Goal: Transaction & Acquisition: Download file/media

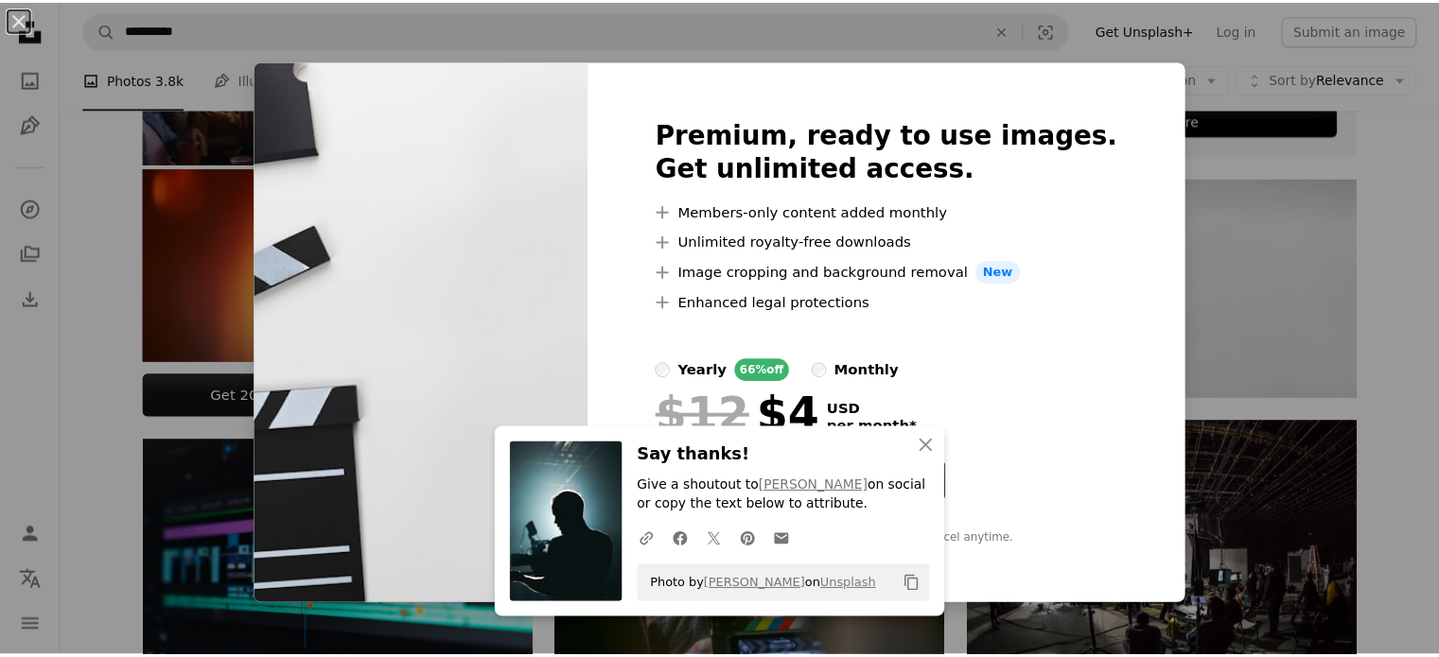
scroll to position [613, 0]
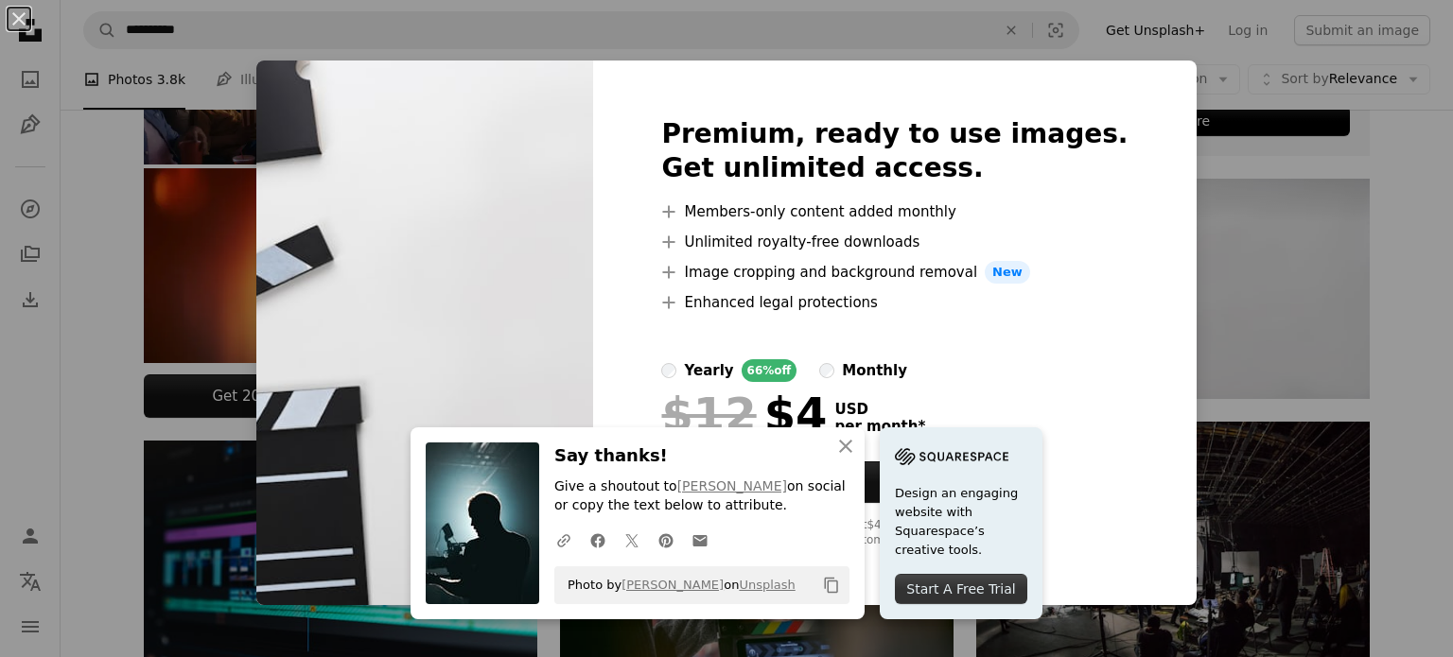
click at [1237, 370] on div "An X shape Premium, ready to use images. Get unlimited access. A plus sign Memb…" at bounding box center [726, 328] width 1453 height 657
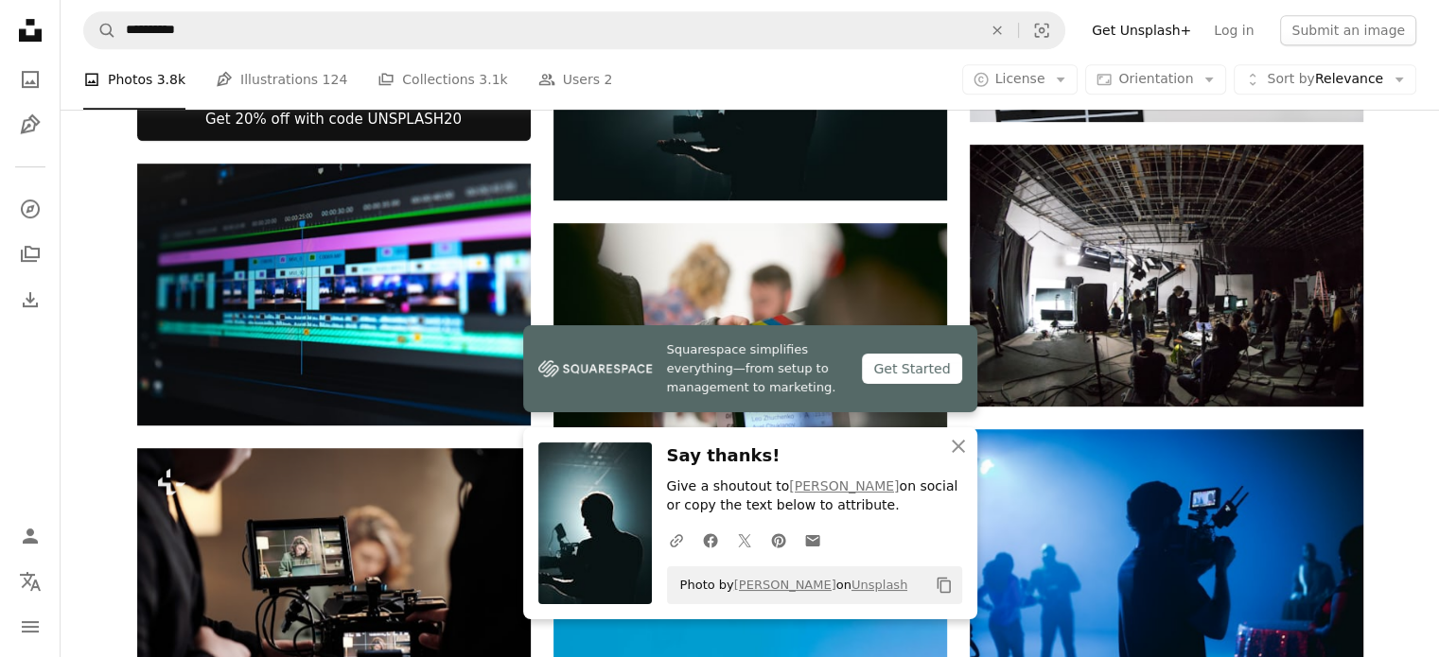
scroll to position [919, 0]
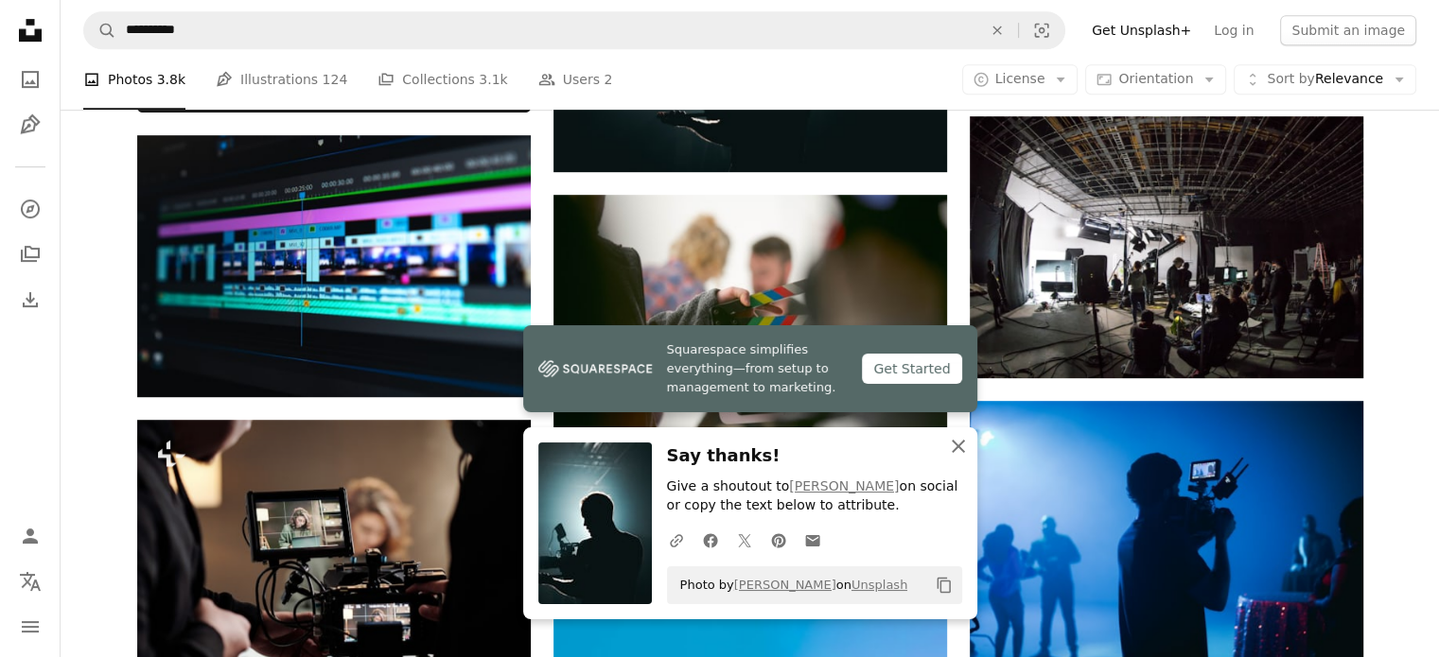
click at [948, 449] on icon "An X shape" at bounding box center [958, 446] width 23 height 23
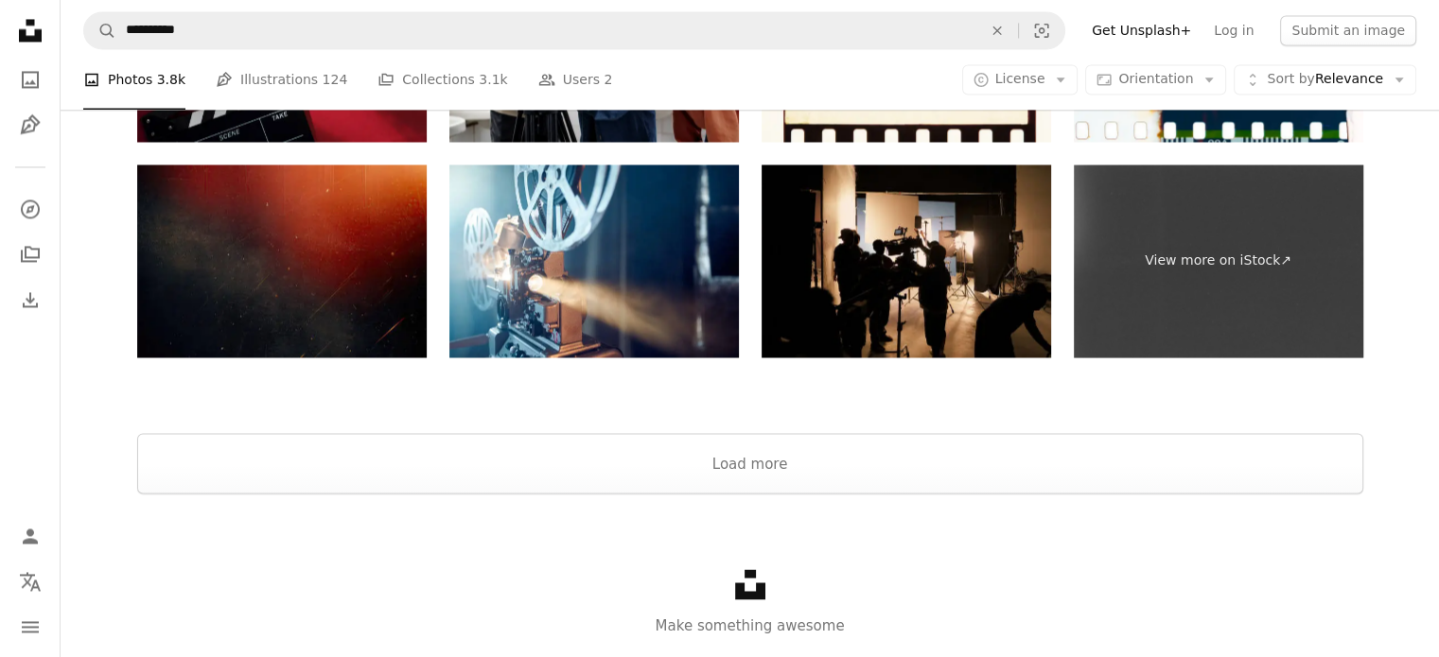
scroll to position [3266, 0]
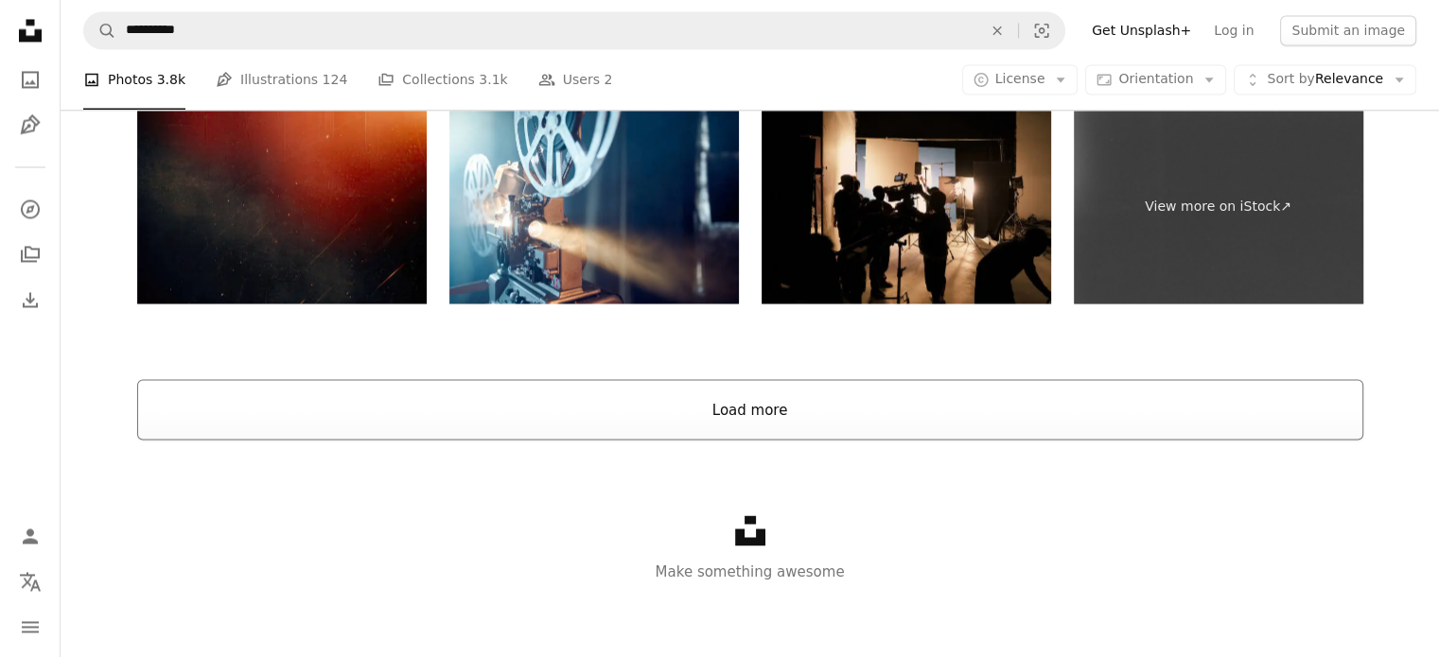
click at [929, 426] on button "Load more" at bounding box center [750, 409] width 1226 height 61
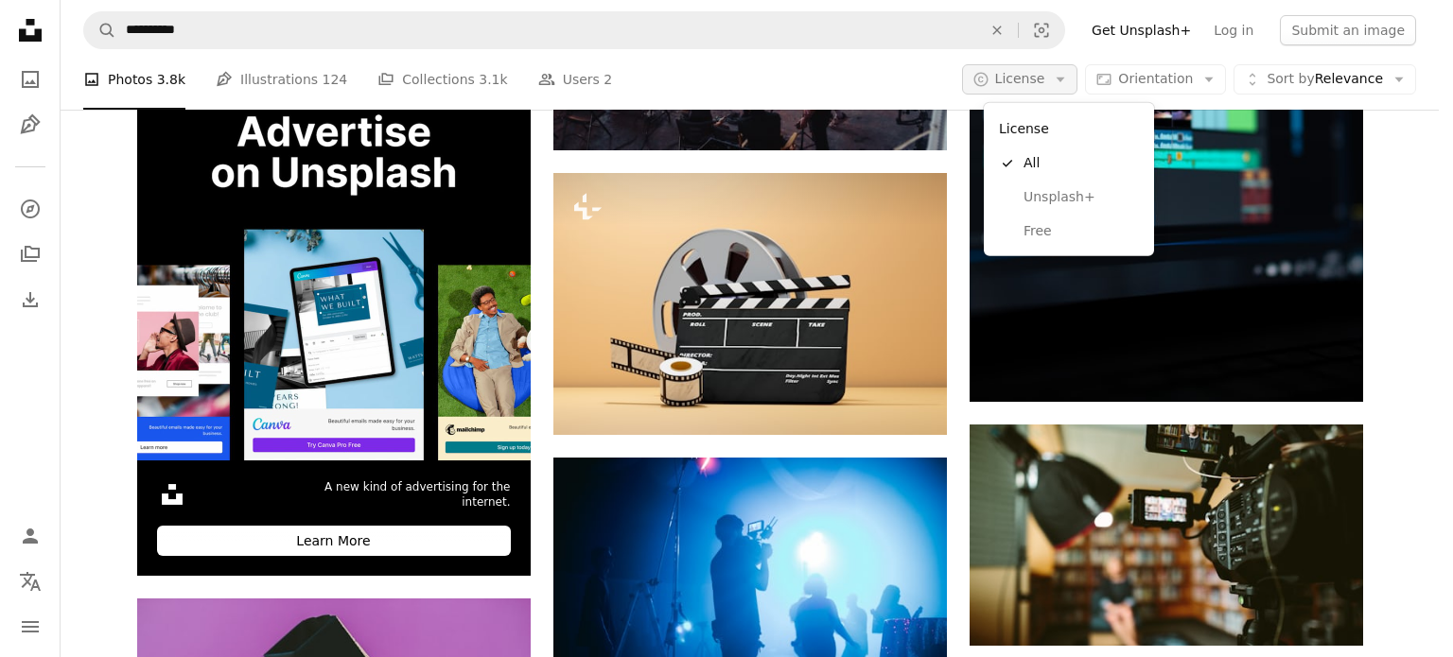
click at [1069, 79] on icon "Arrow down" at bounding box center [1060, 79] width 17 height 17
click at [1032, 238] on span "Free" at bounding box center [1081, 231] width 115 height 19
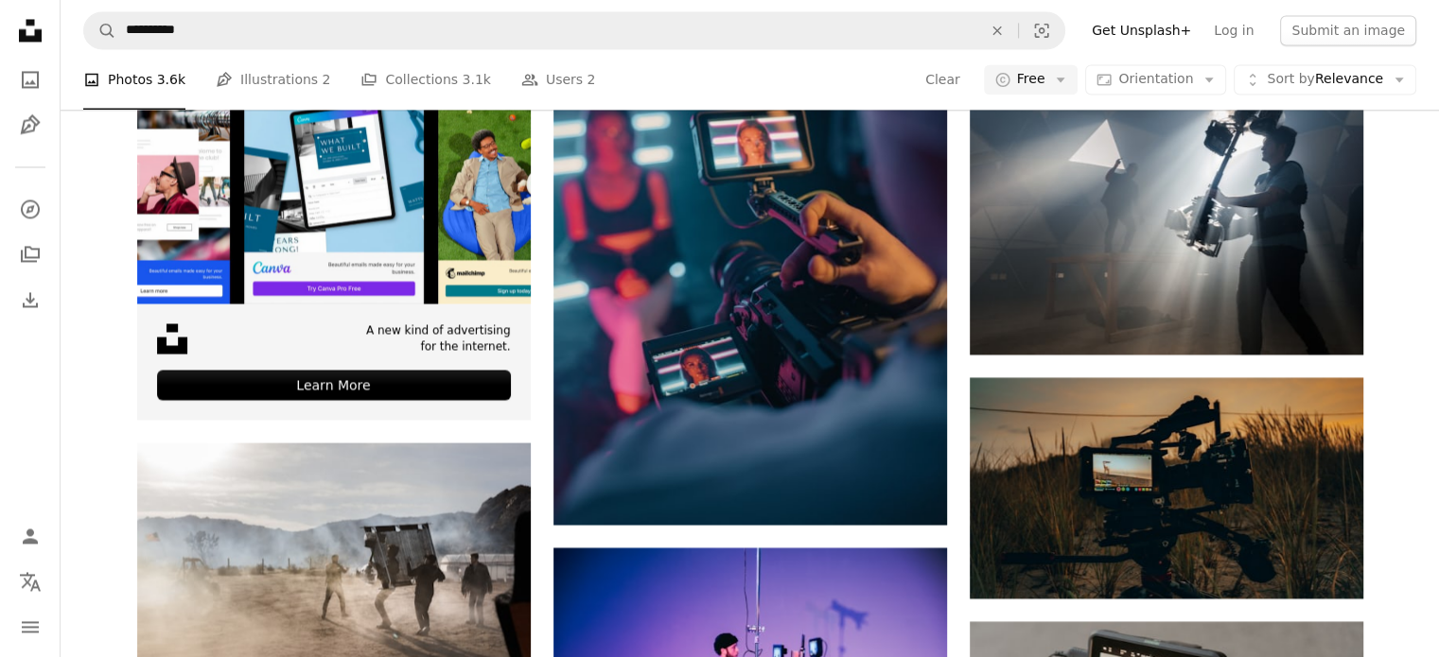
scroll to position [35835, 0]
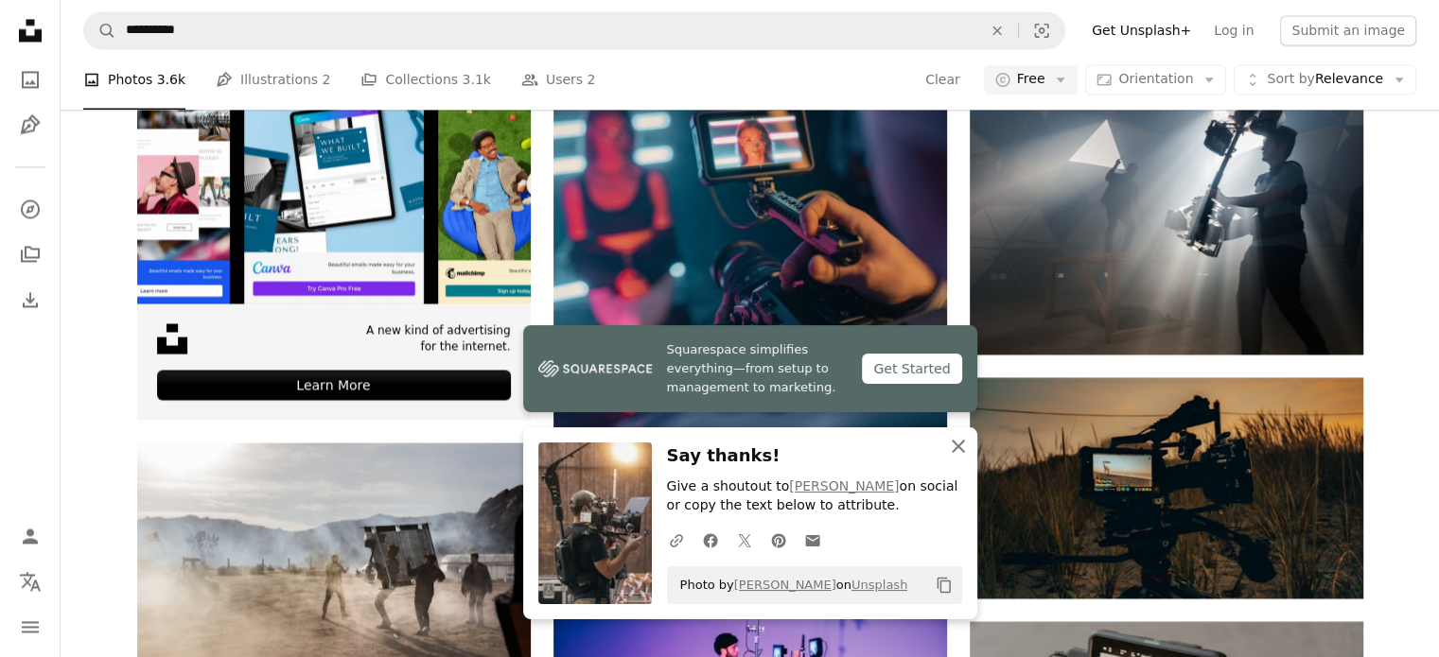
click at [967, 453] on icon "An X shape" at bounding box center [958, 446] width 23 height 23
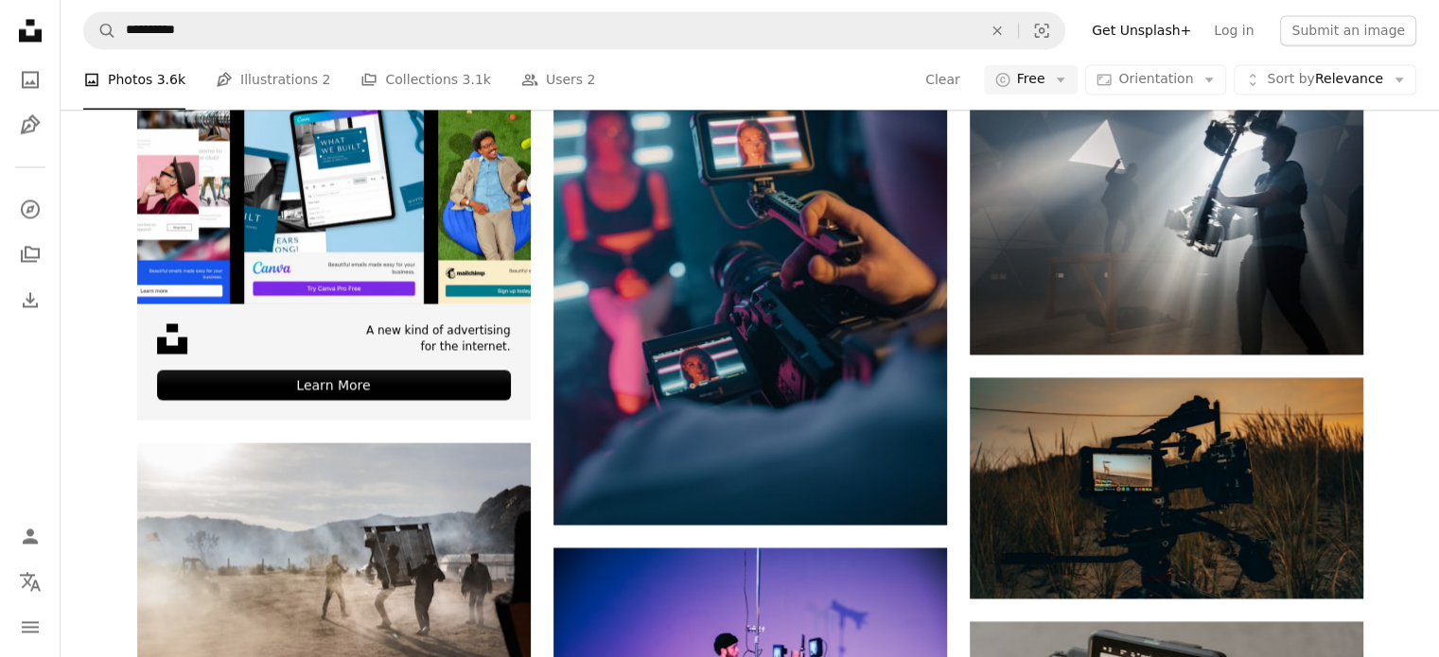
scroll to position [38625, 0]
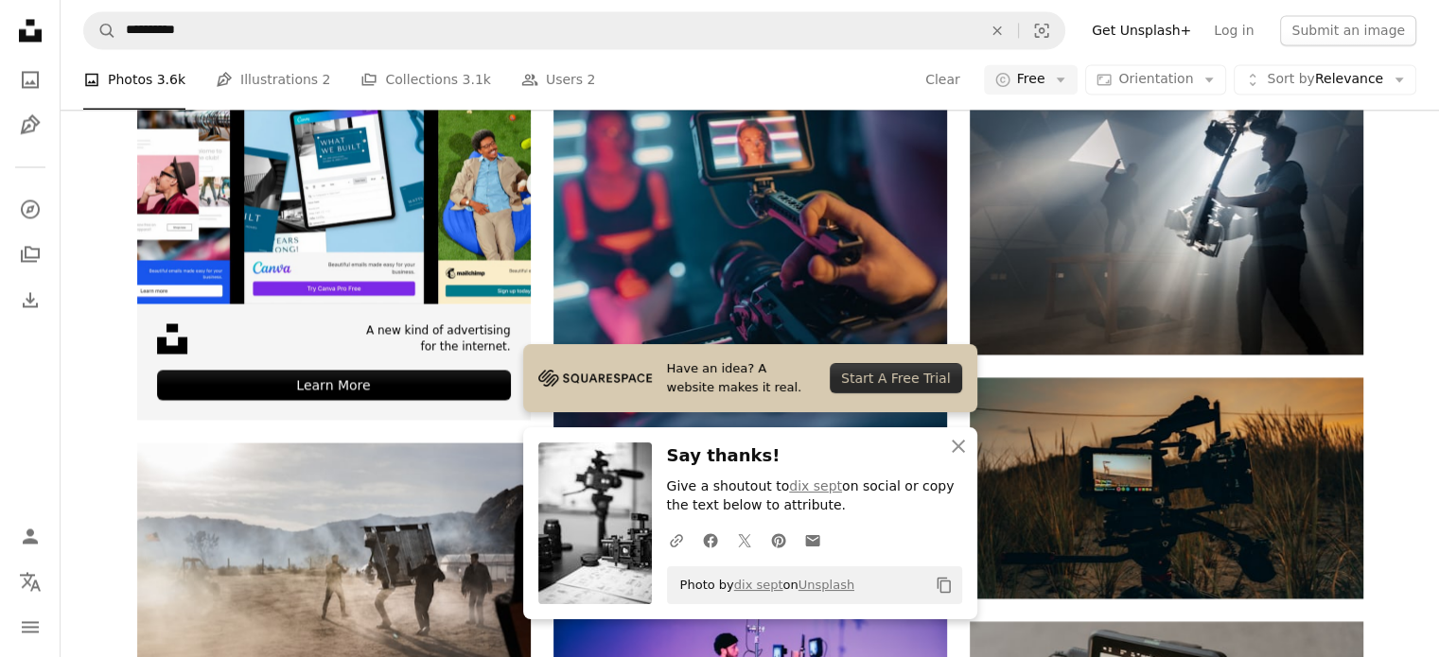
scroll to position [38949, 0]
click at [964, 448] on icon "An X shape" at bounding box center [958, 446] width 23 height 23
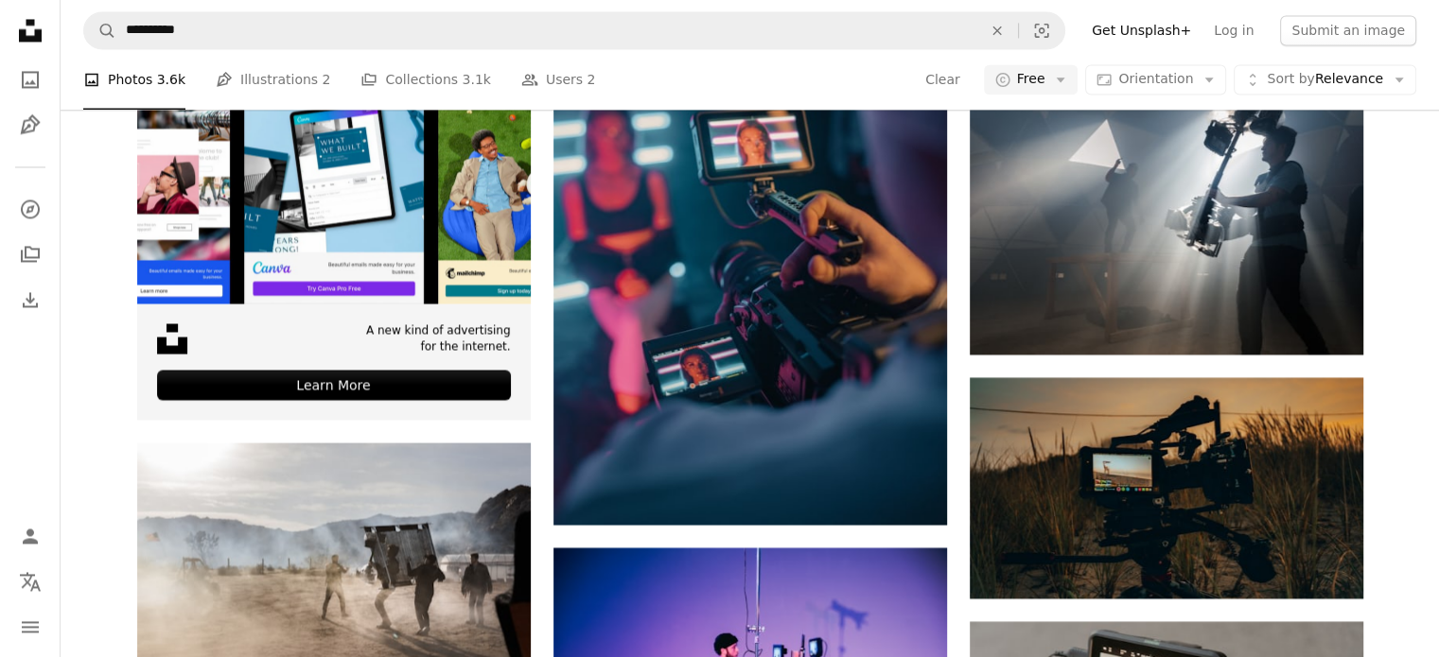
scroll to position [47163, 0]
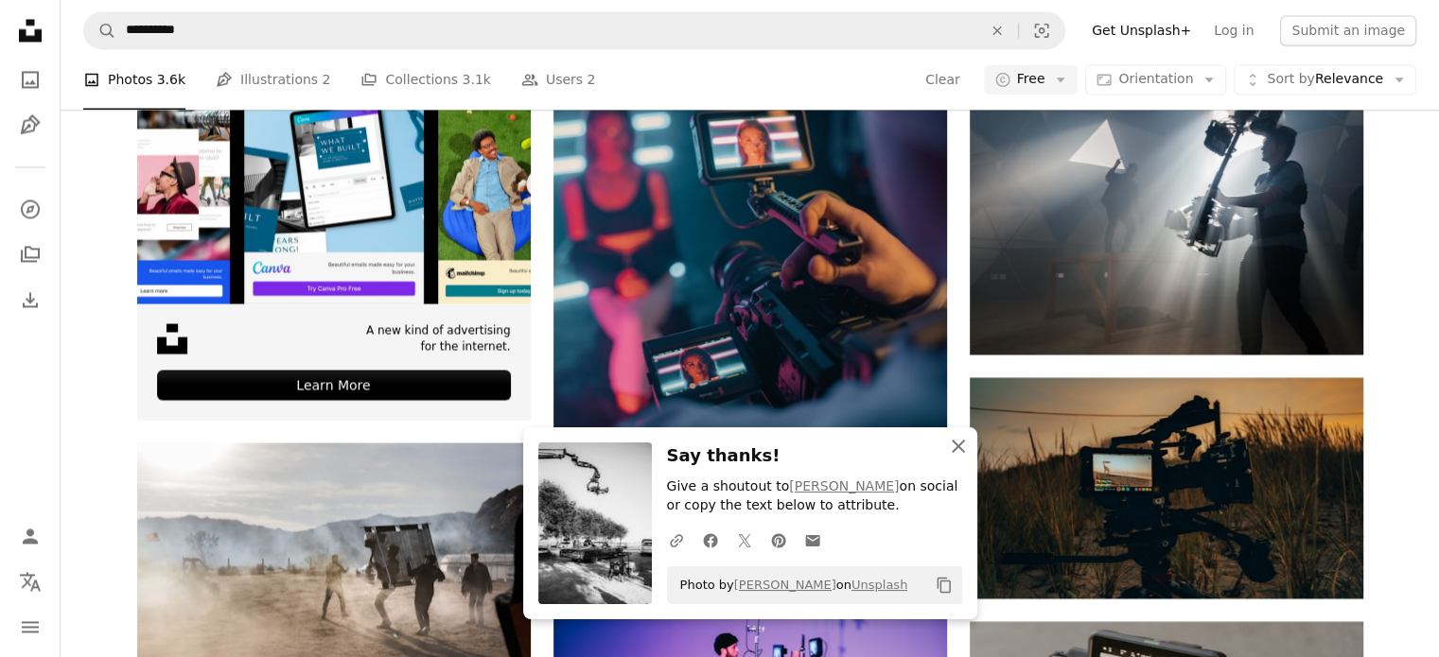
click at [959, 450] on icon "An X shape" at bounding box center [958, 446] width 23 height 23
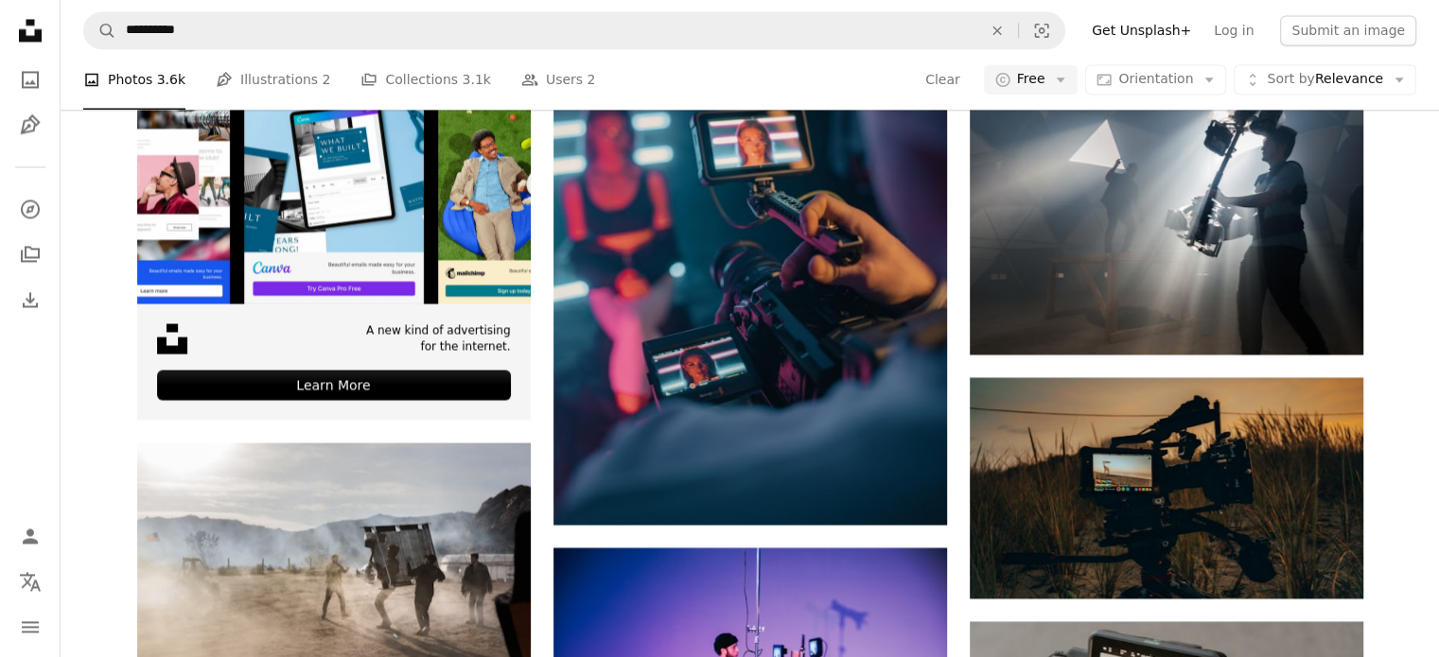
scroll to position [40234, 0]
